Goal: Task Accomplishment & Management: Use online tool/utility

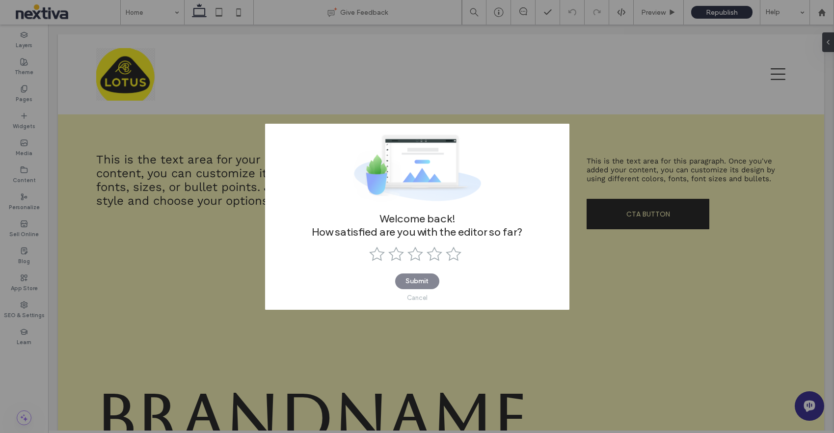
click at [413, 297] on div "Cancel" at bounding box center [417, 297] width 21 height 7
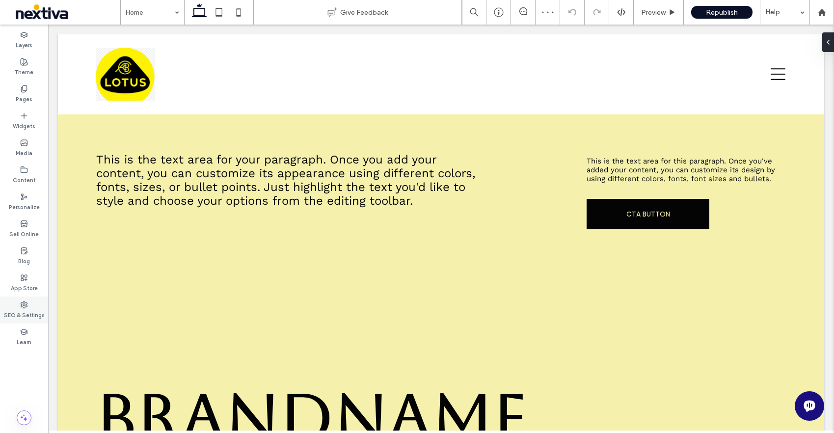
click at [22, 305] on icon at bounding box center [24, 305] width 8 height 8
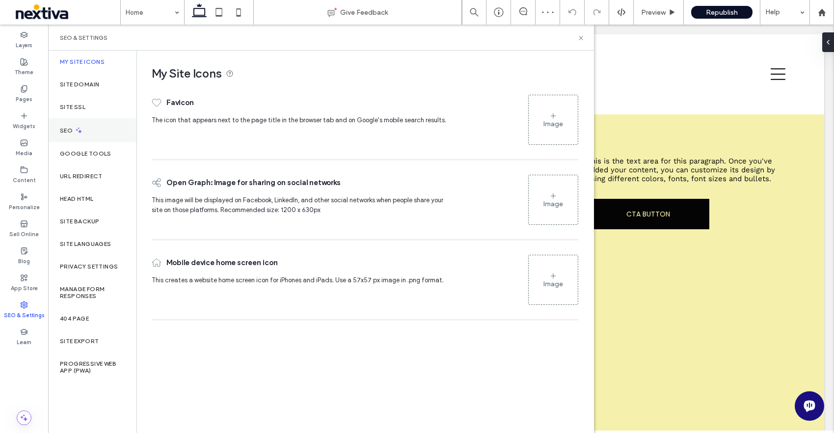
click at [71, 133] on label "SEO" at bounding box center [67, 130] width 15 height 7
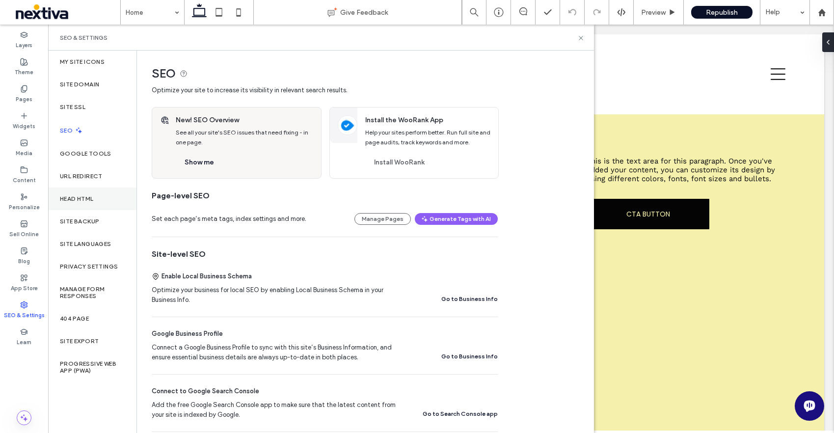
click at [85, 200] on label "Head HTML" at bounding box center [77, 198] width 34 height 7
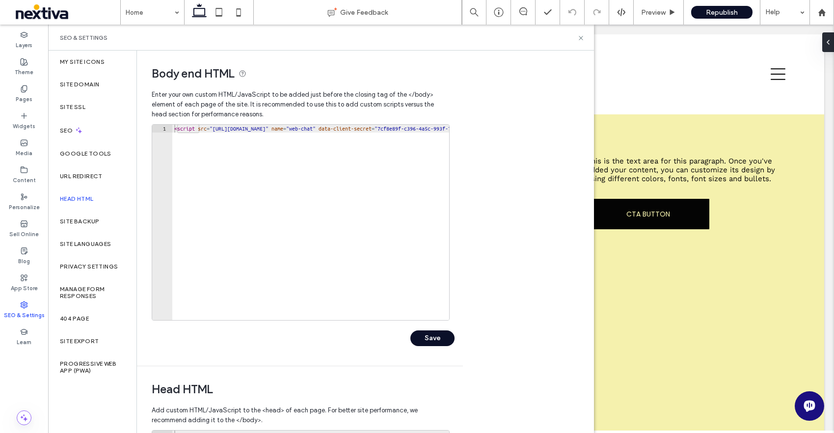
type textarea "**********"
click at [234, 129] on div "< script src = "https://xbertportal.nextiva.com/chat-scripts-MqGN74WP/web-chat.…" at bounding box center [462, 230] width 581 height 211
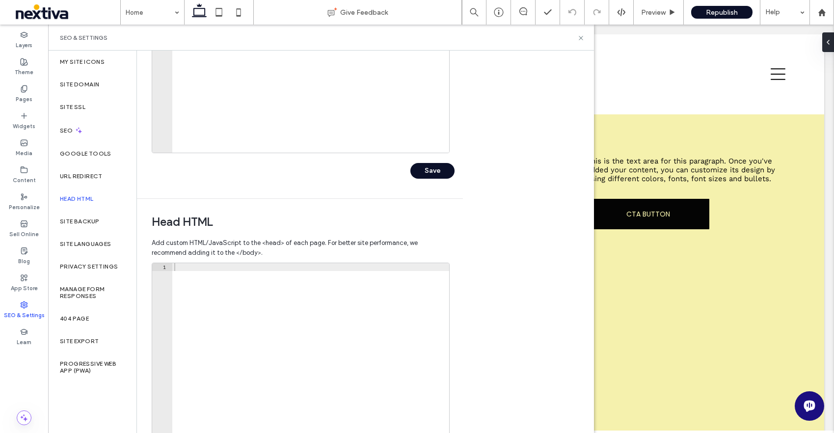
scroll to position [240, 0]
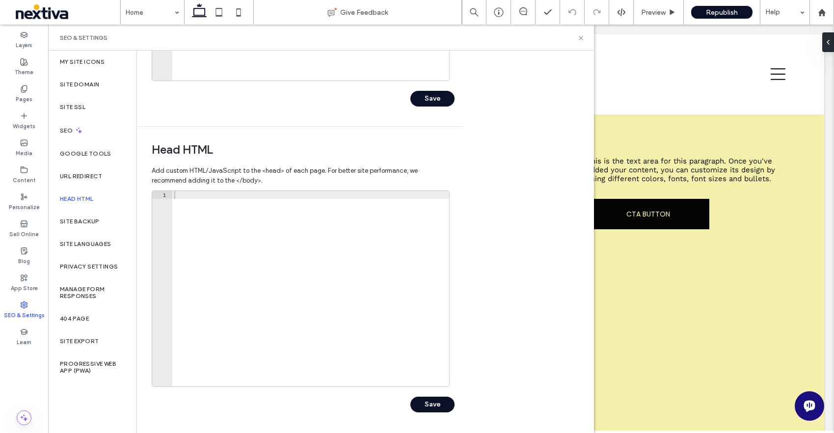
click at [252, 296] on div at bounding box center [310, 296] width 277 height 211
paste textarea "**********"
type textarea "**********"
click at [426, 408] on button "Save" at bounding box center [433, 405] width 44 height 16
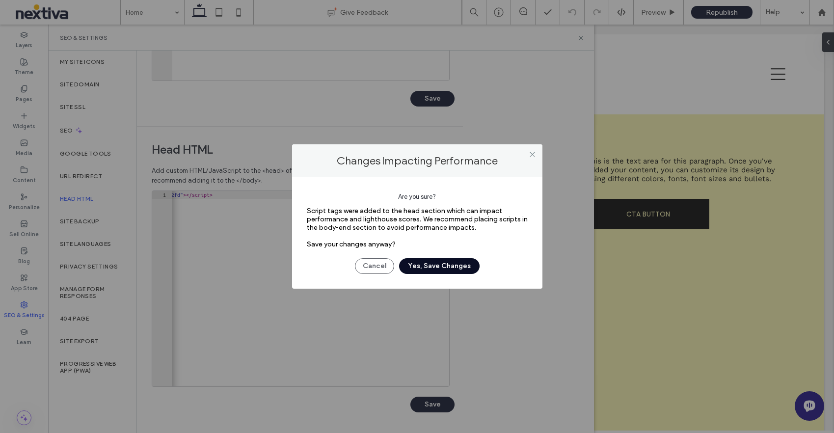
click at [444, 269] on button "Yes, Save Changes" at bounding box center [439, 266] width 81 height 16
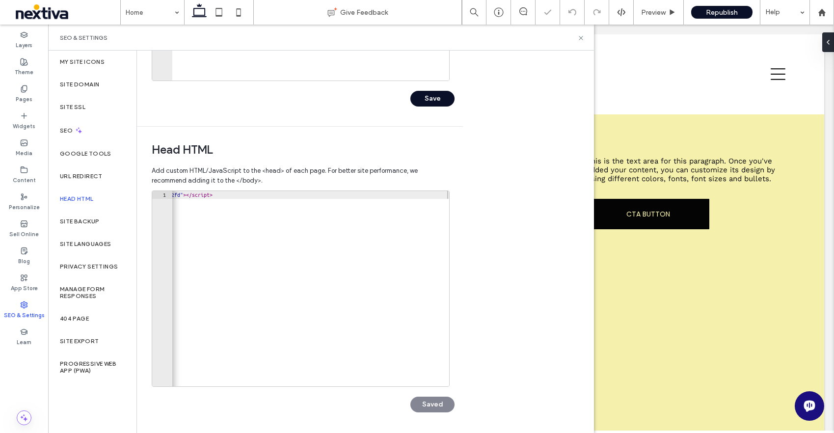
scroll to position [0, 0]
click at [646, 323] on div "Brandname" at bounding box center [440, 377] width 705 height 174
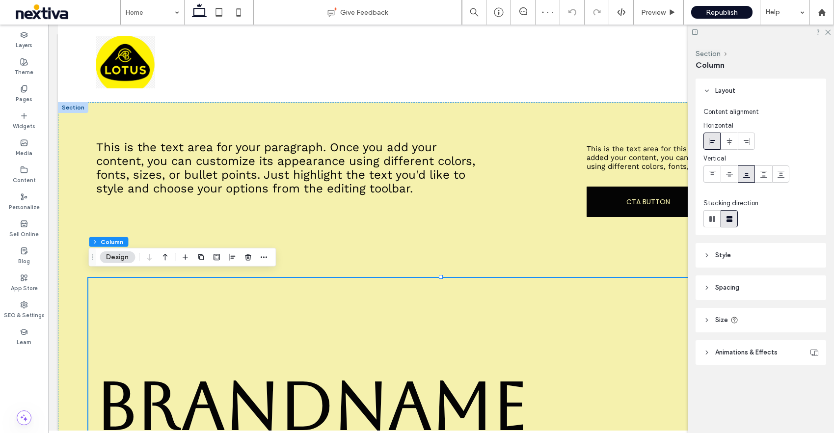
scroll to position [16, 0]
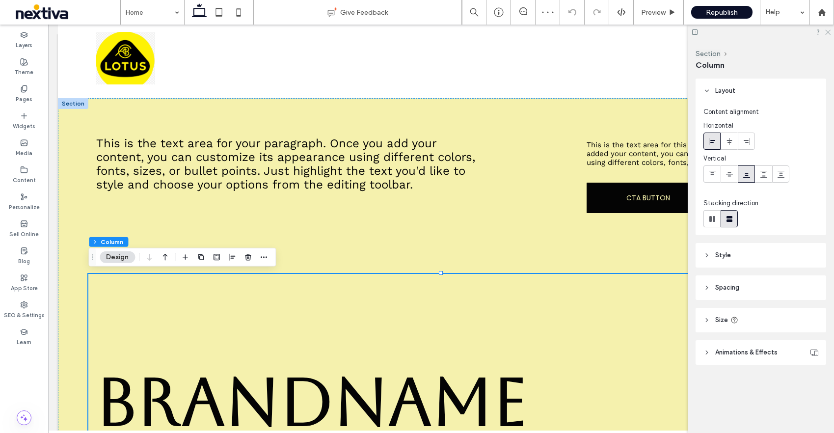
click at [830, 31] on icon at bounding box center [828, 31] width 6 height 6
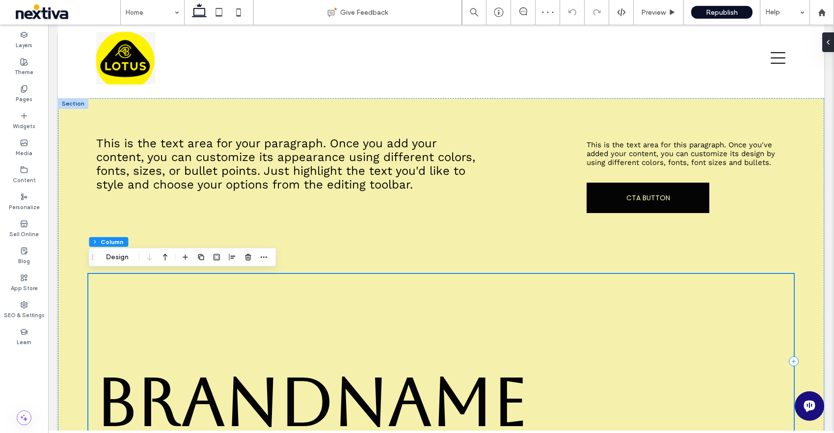
scroll to position [204, 0]
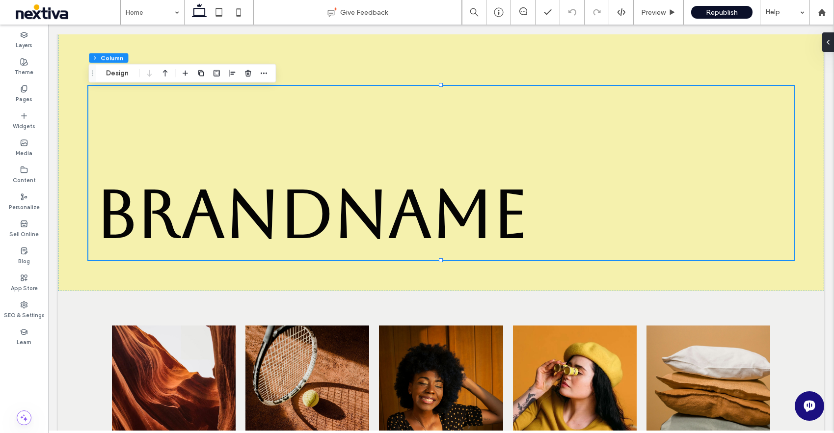
click at [812, 403] on icon at bounding box center [810, 406] width 11 height 11
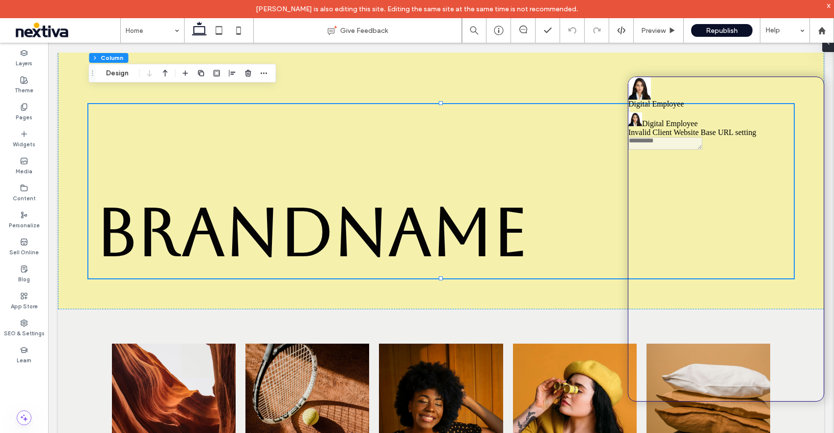
click at [630, 111] on icon at bounding box center [630, 111] width 0 height 0
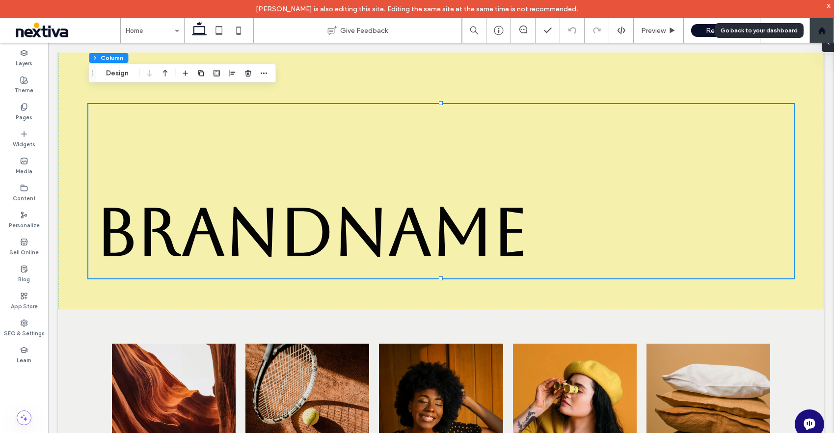
click at [824, 30] on use at bounding box center [821, 30] width 7 height 7
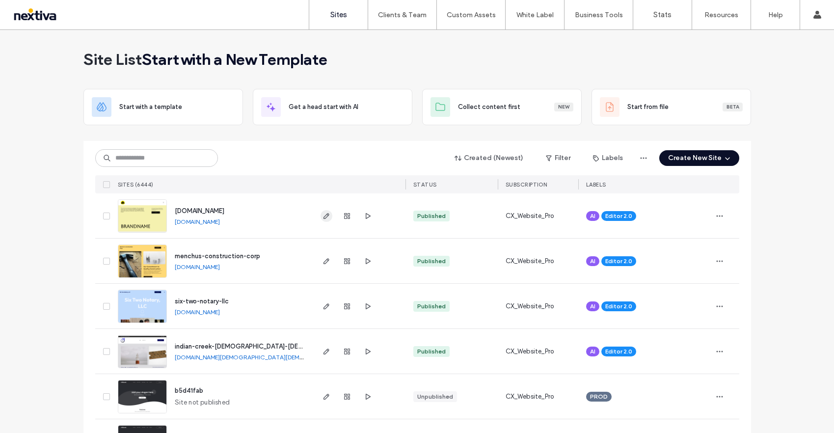
click at [323, 217] on icon "button" at bounding box center [327, 216] width 8 height 8
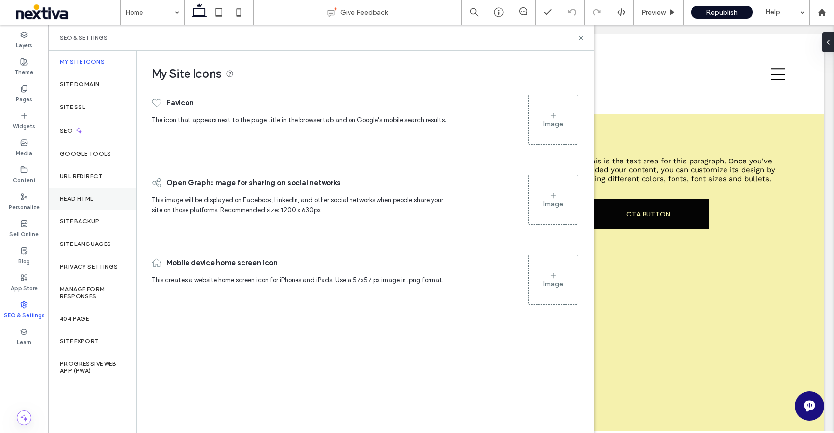
click at [81, 205] on div "Head HTML" at bounding box center [92, 199] width 88 height 23
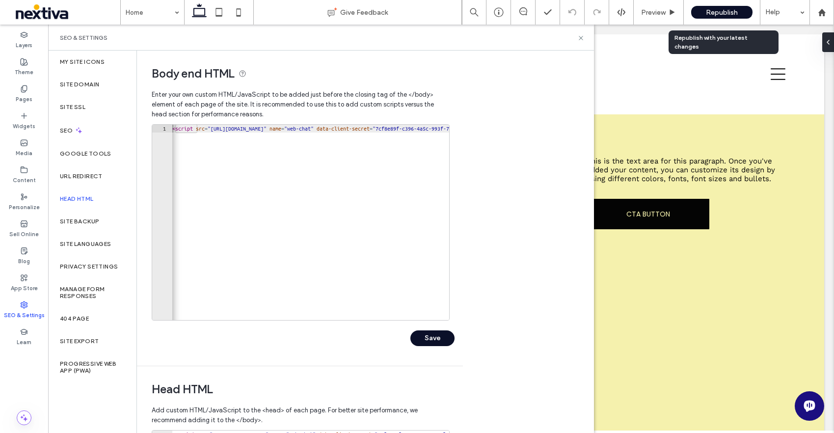
click at [717, 17] on div "Republish" at bounding box center [722, 12] width 61 height 13
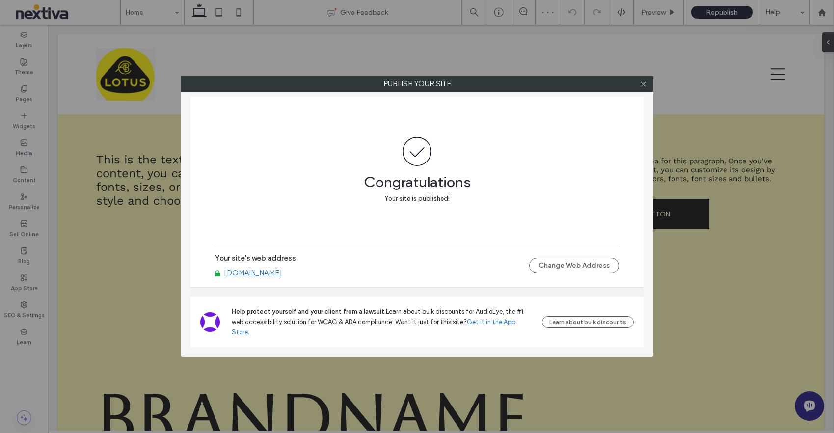
click at [282, 278] on link "[DOMAIN_NAME]" at bounding box center [253, 273] width 58 height 9
